Goal: Check status: Check status

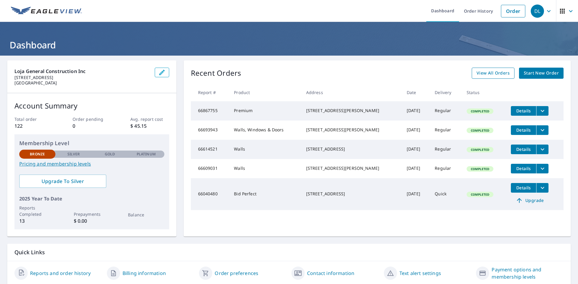
click at [488, 74] on span "View All Orders" at bounding box center [492, 74] width 33 height 8
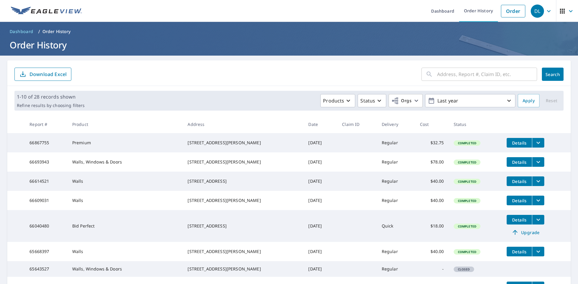
click at [510, 141] on span "Details" at bounding box center [519, 143] width 18 height 6
